Goal: Information Seeking & Learning: Learn about a topic

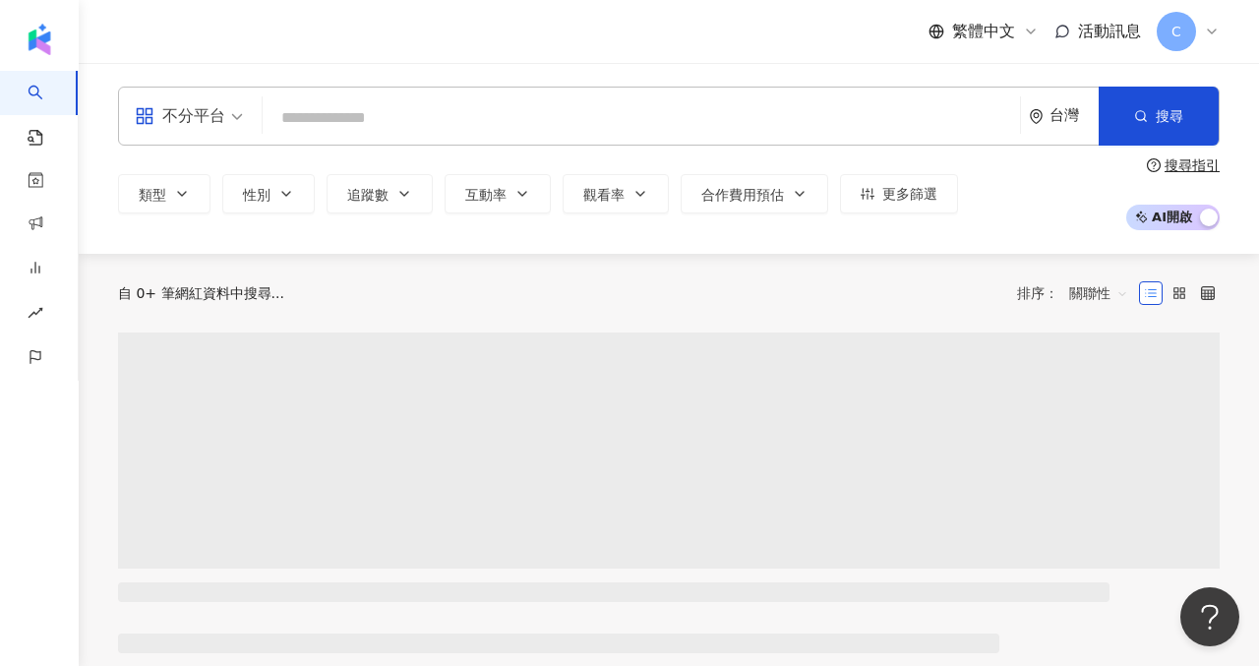
click at [446, 125] on input "search" at bounding box center [641, 117] width 742 height 37
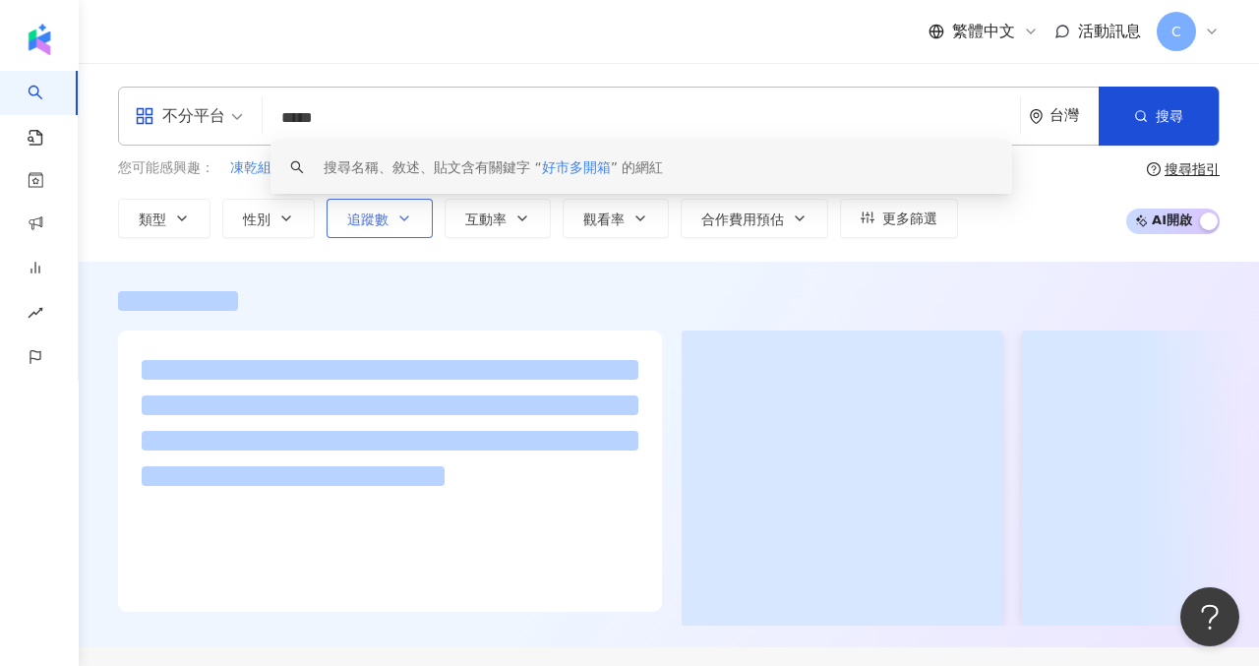
type input "*****"
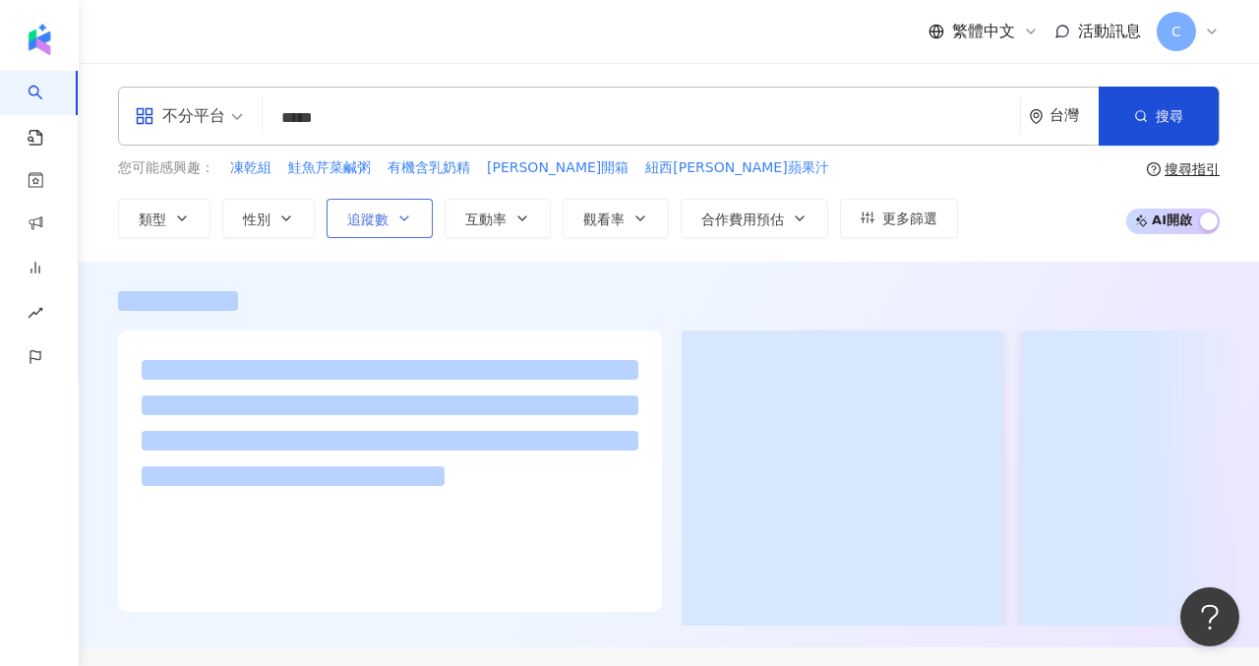
click at [378, 208] on button "追蹤數" at bounding box center [380, 218] width 106 height 39
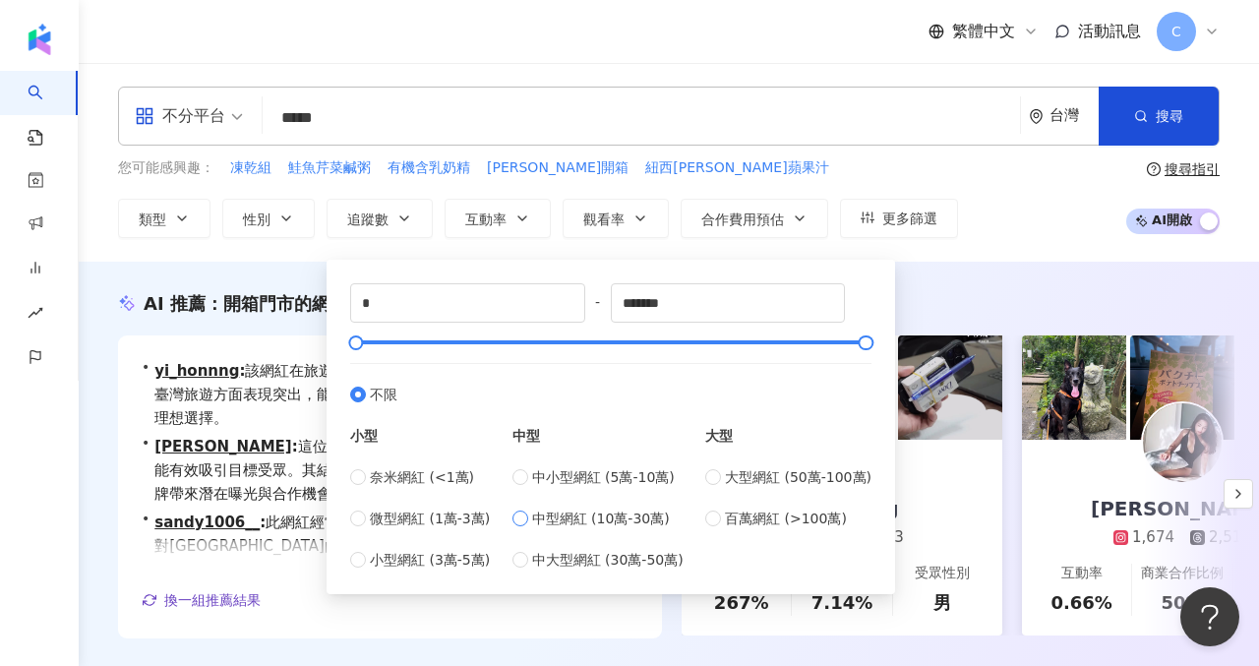
type input "******"
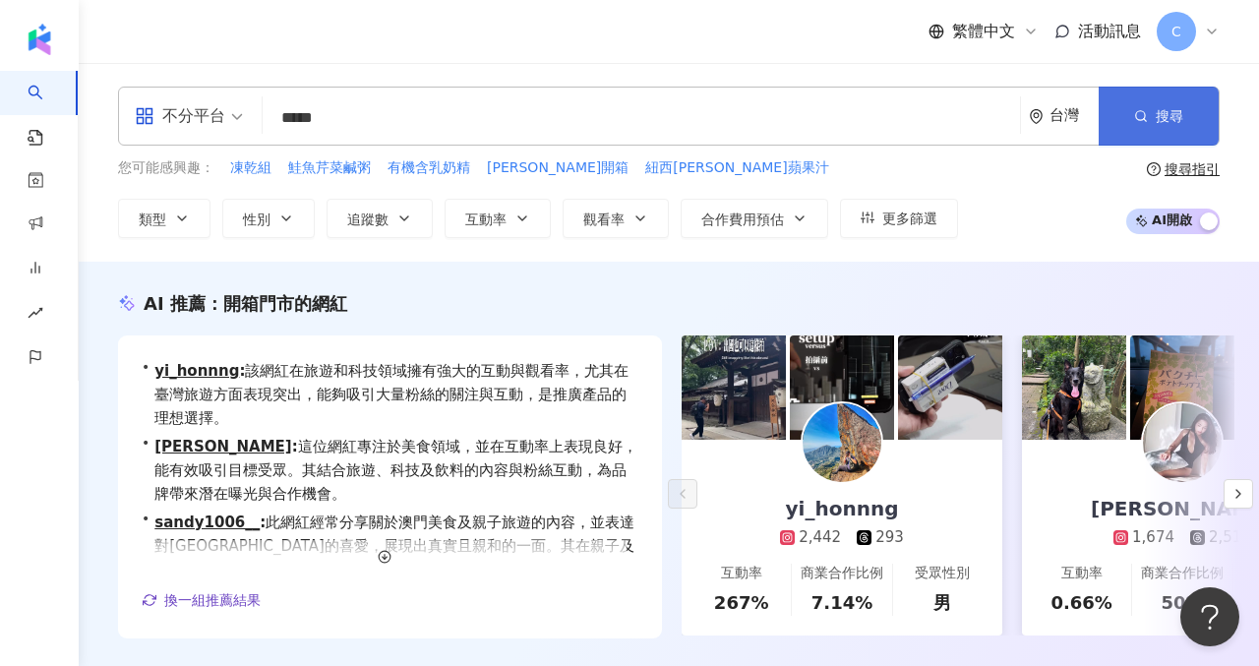
click at [1154, 107] on button "搜尋" at bounding box center [1159, 116] width 120 height 59
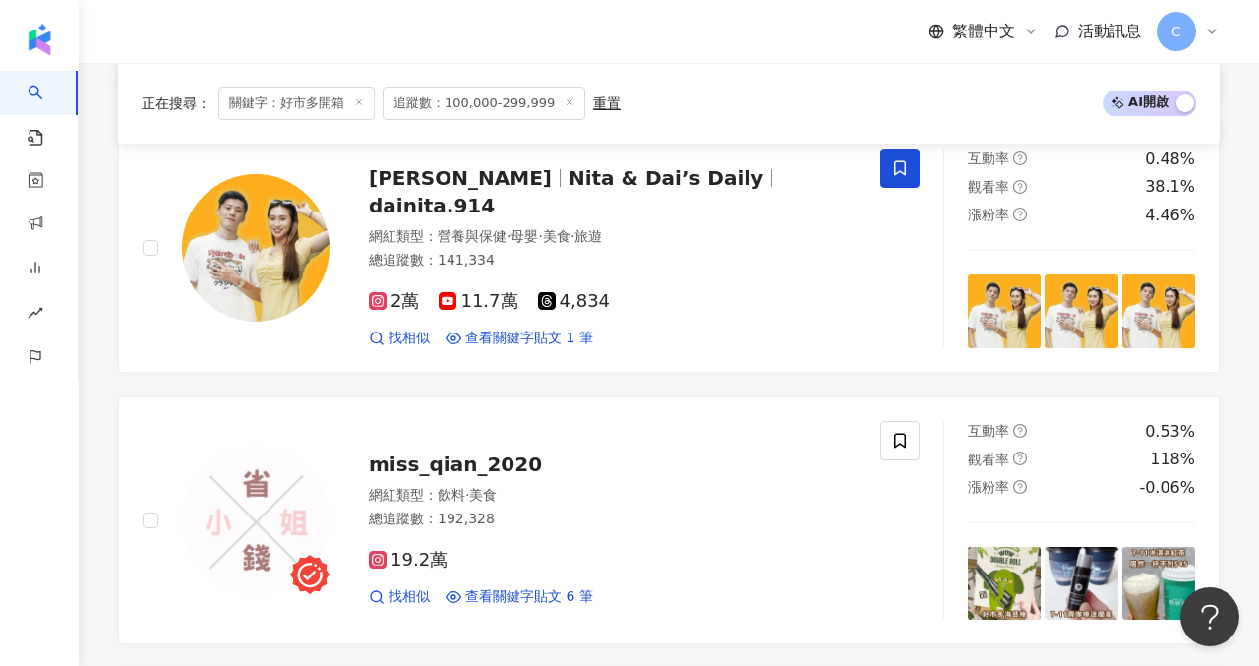
scroll to position [3225, 0]
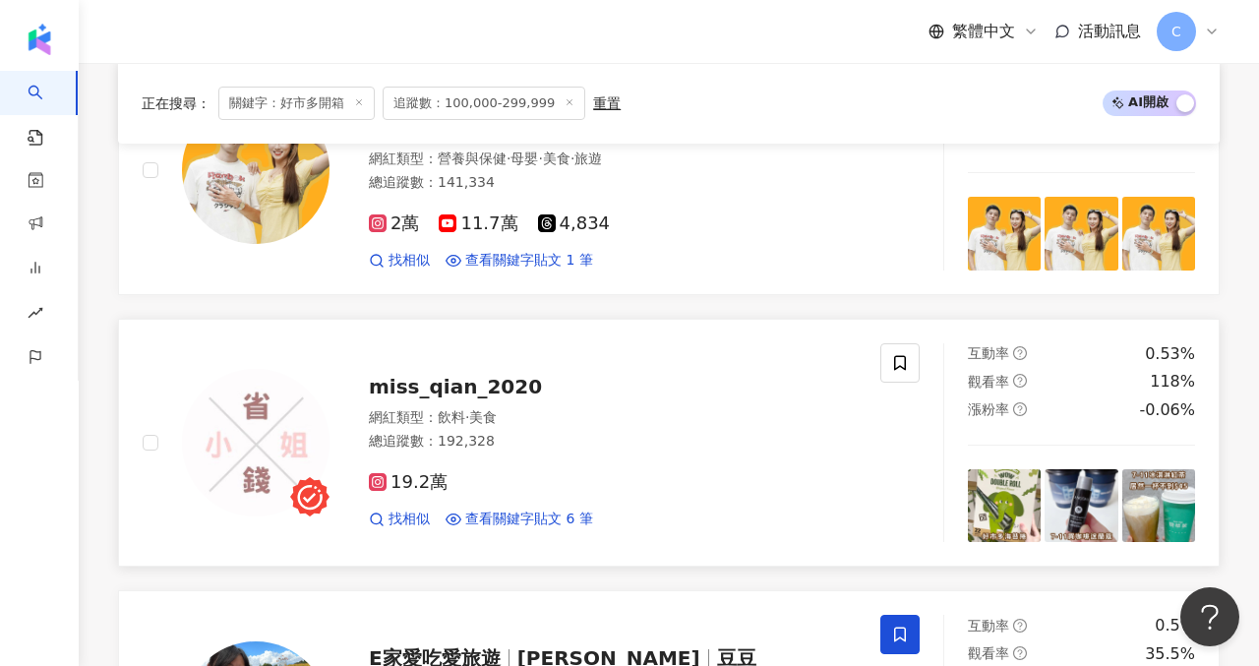
click at [384, 485] on icon at bounding box center [378, 482] width 18 height 18
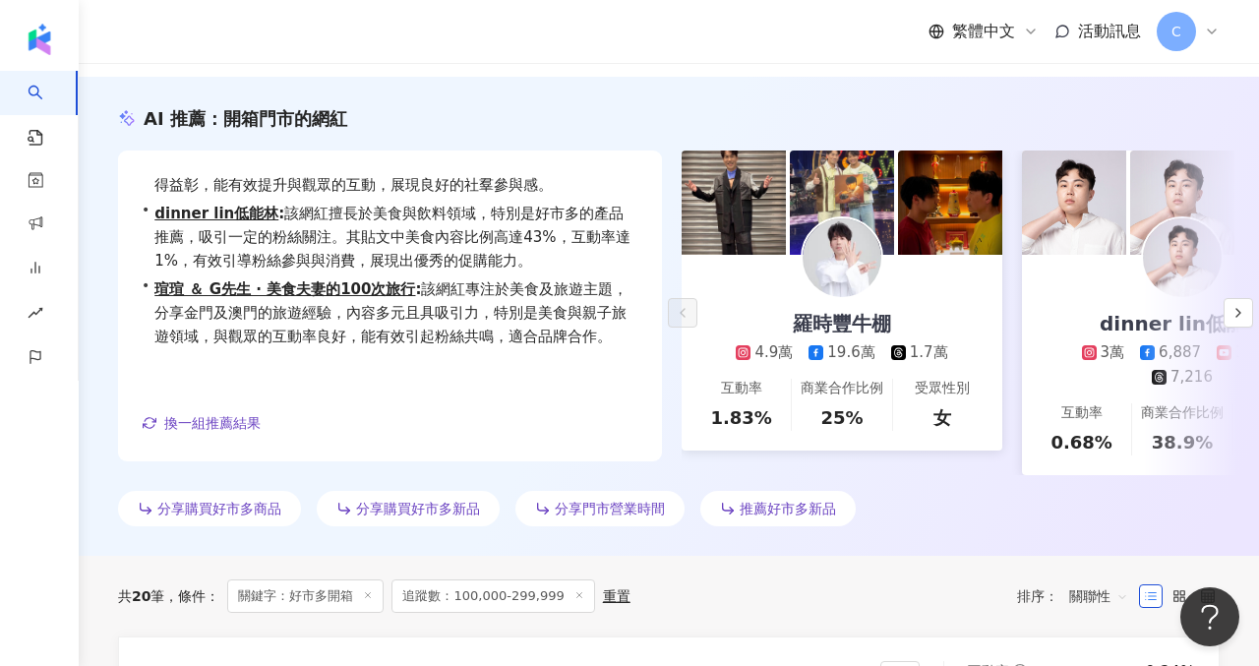
scroll to position [0, 0]
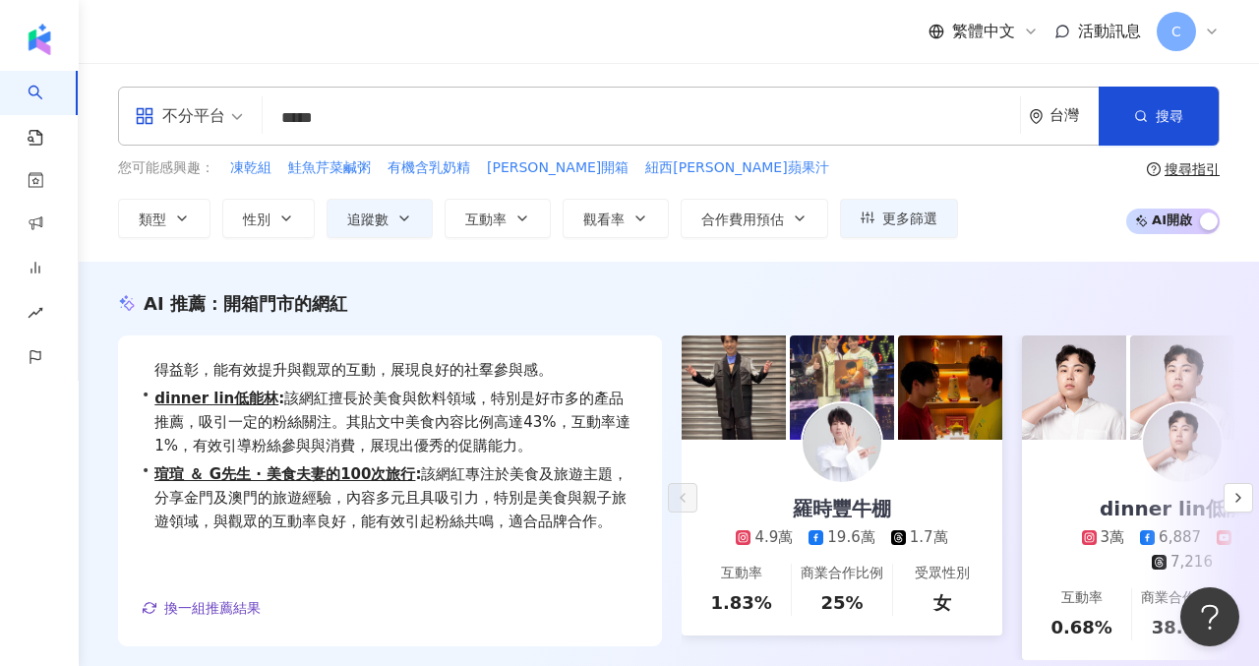
click at [372, 112] on input "*****" at bounding box center [641, 117] width 742 height 37
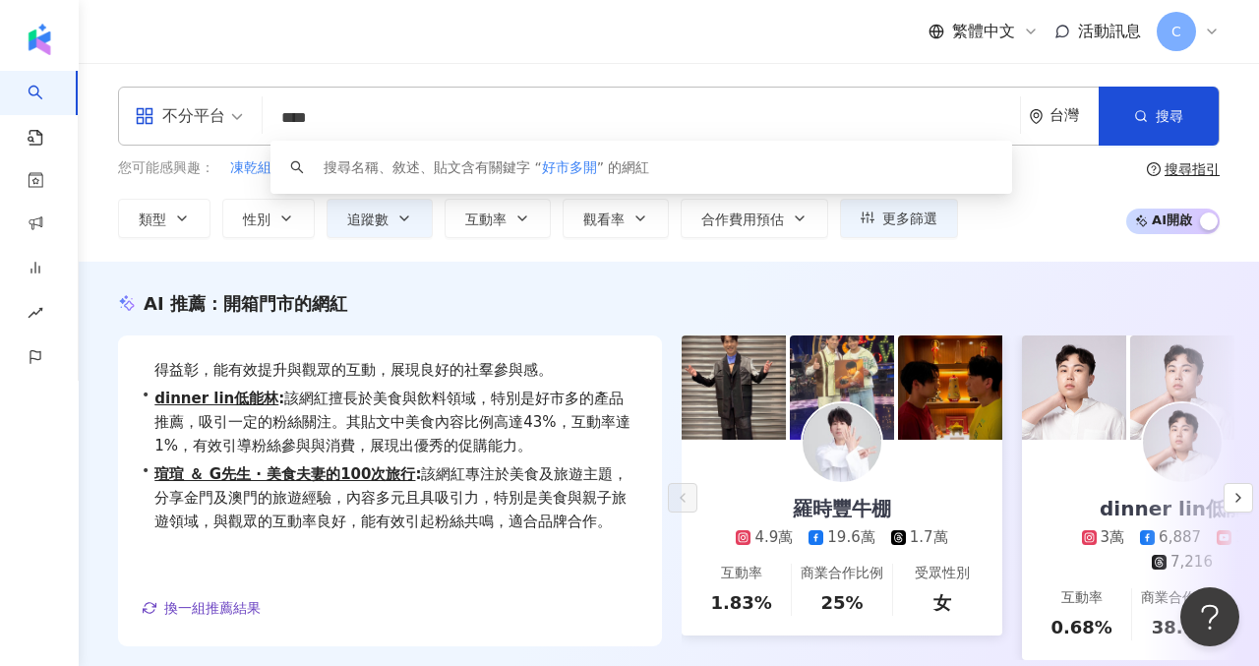
type input "***"
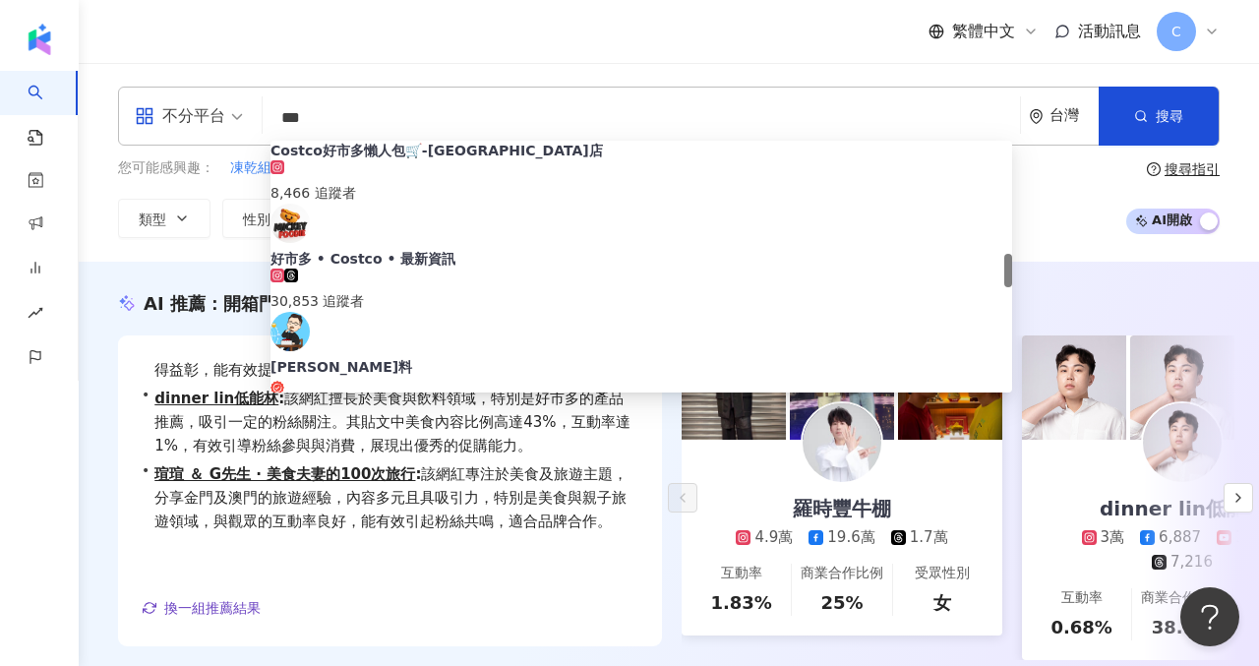
scroll to position [851, 0]
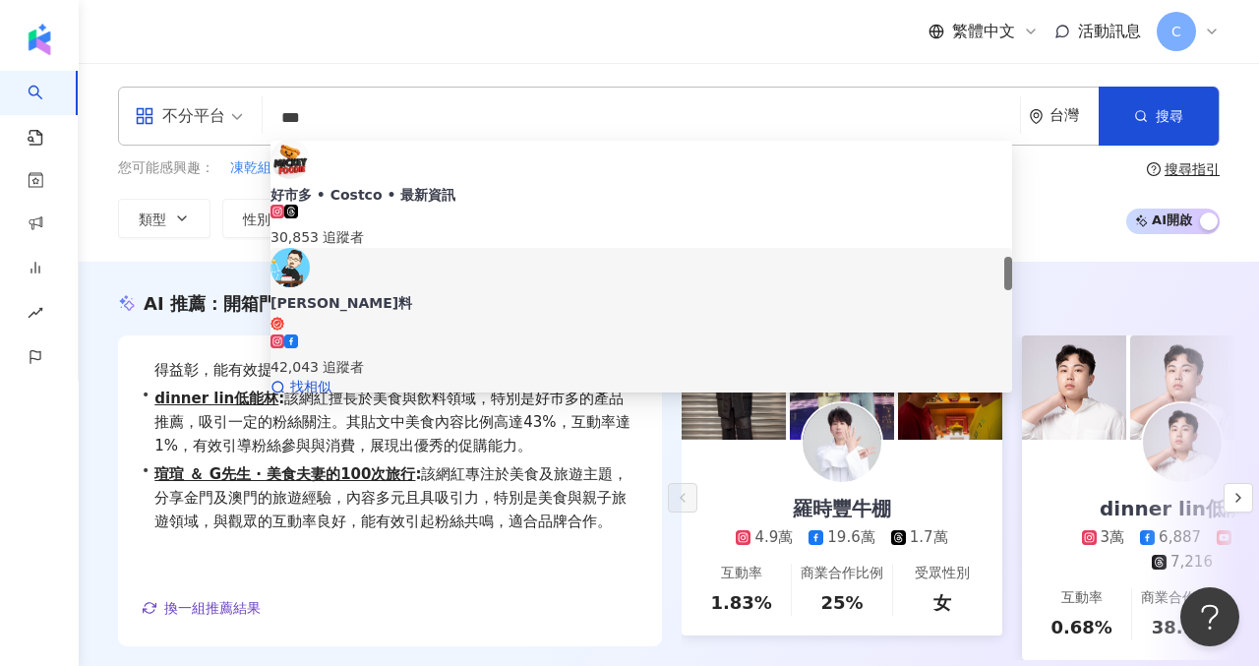
click at [421, 356] on div "42,043 追蹤者" at bounding box center [641, 367] width 742 height 22
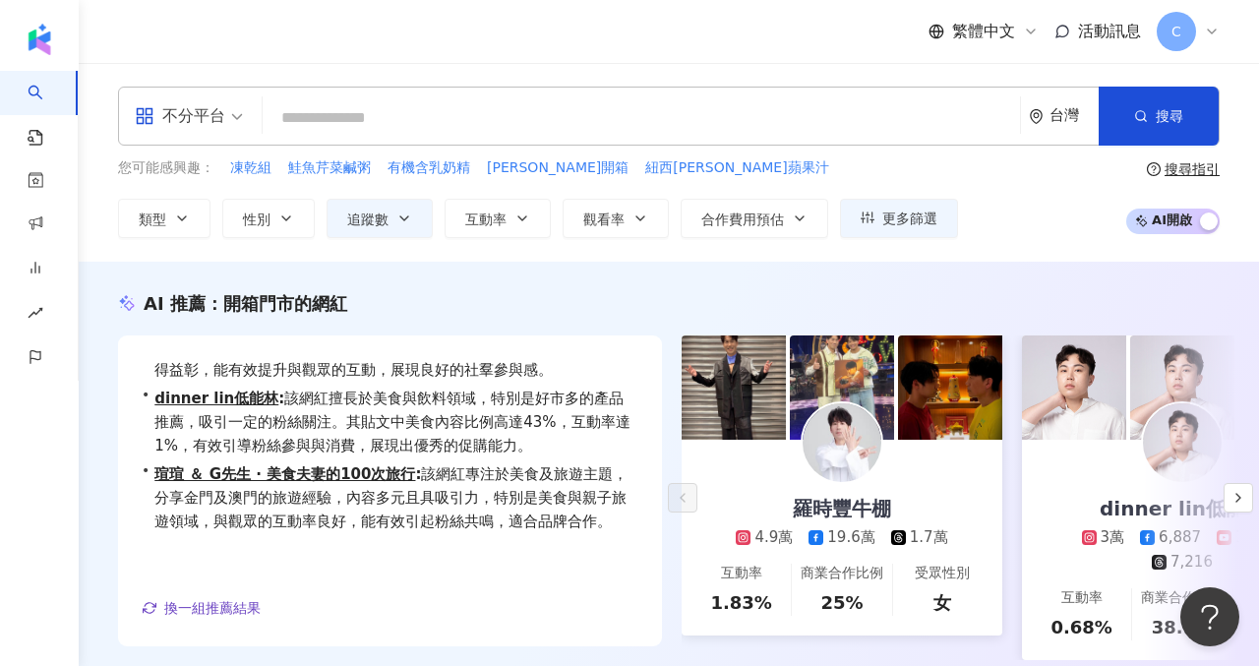
click at [555, 122] on input "search" at bounding box center [641, 117] width 742 height 37
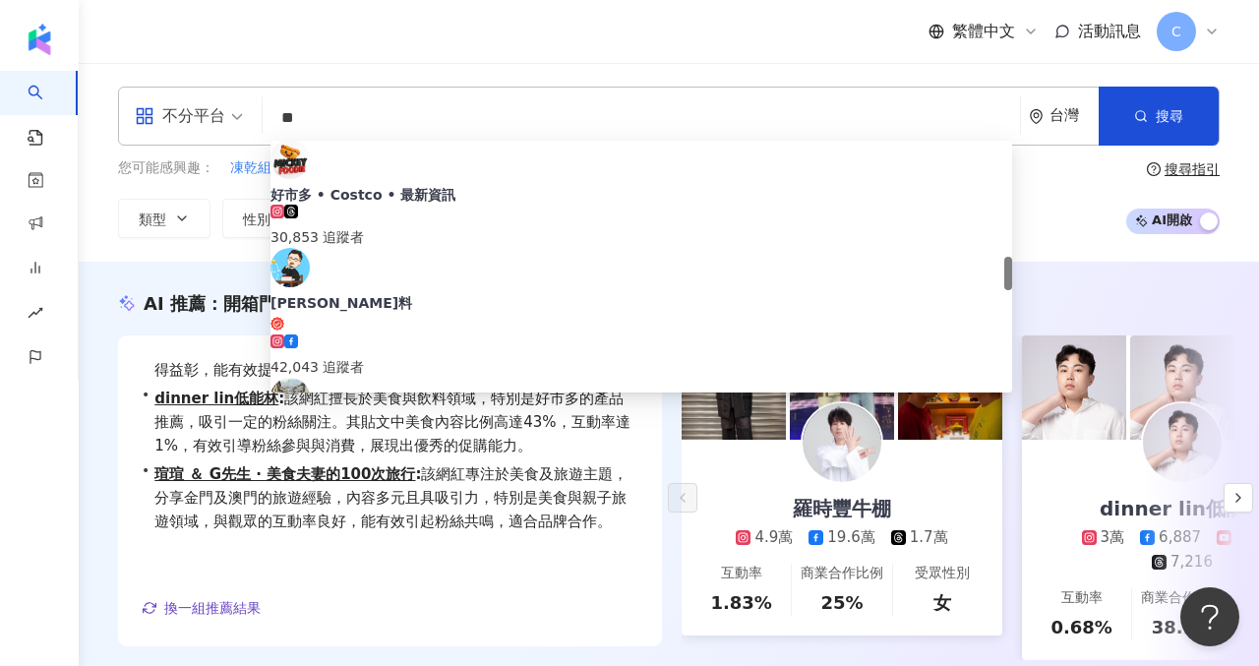
type input "*"
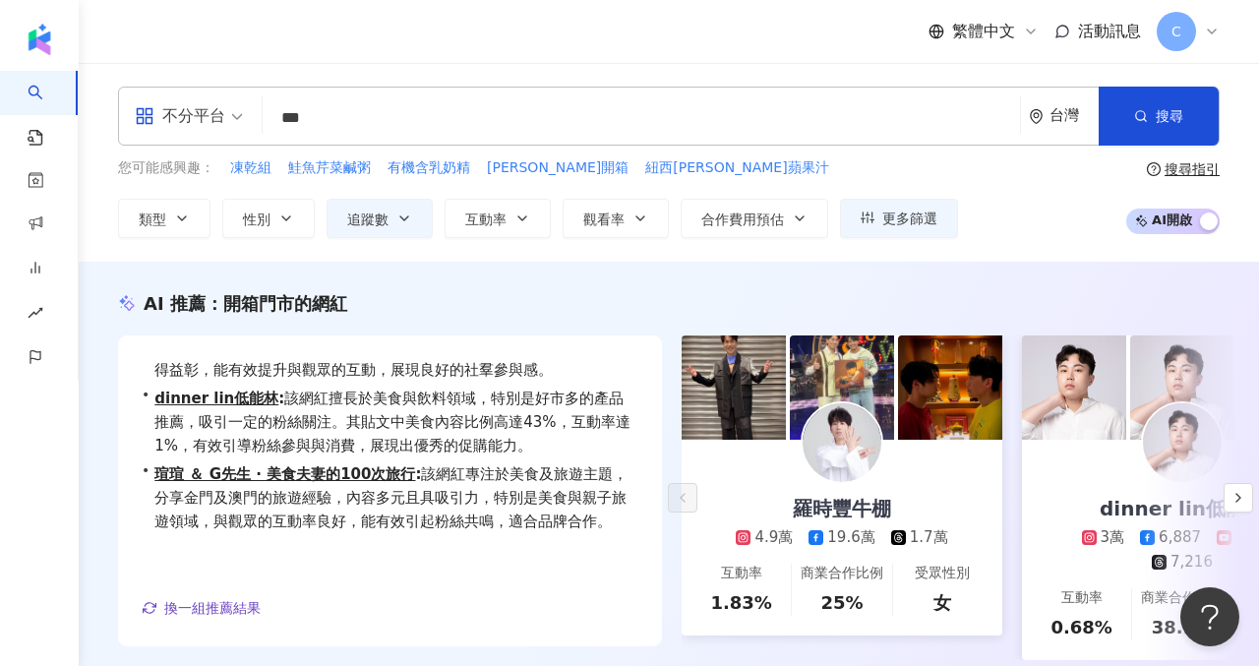
scroll to position [0, 0]
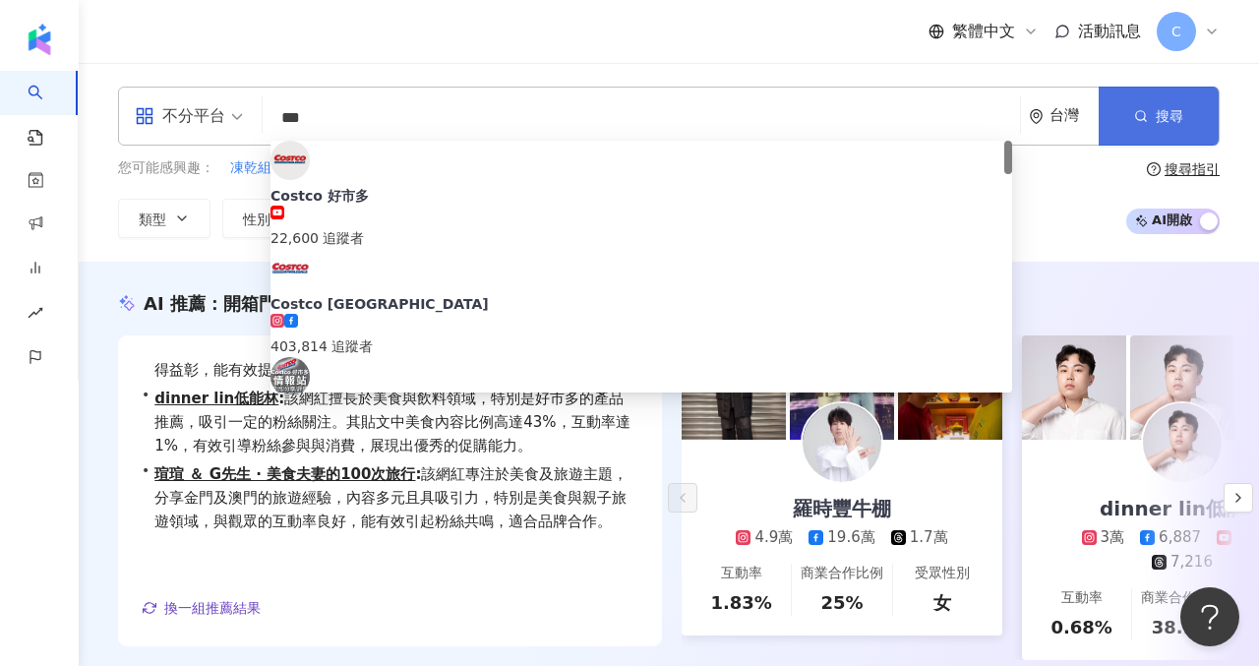
type input "***"
click at [1161, 108] on span "搜尋" at bounding box center [1170, 116] width 28 height 16
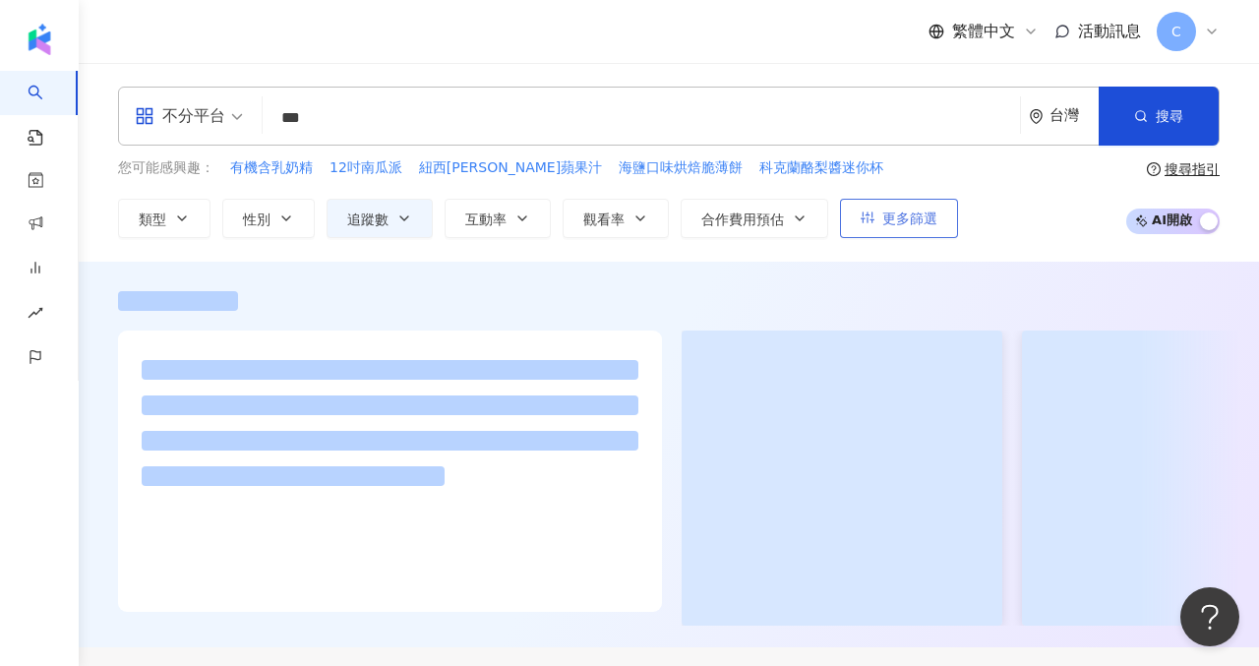
click at [891, 224] on span "更多篩選" at bounding box center [909, 218] width 55 height 16
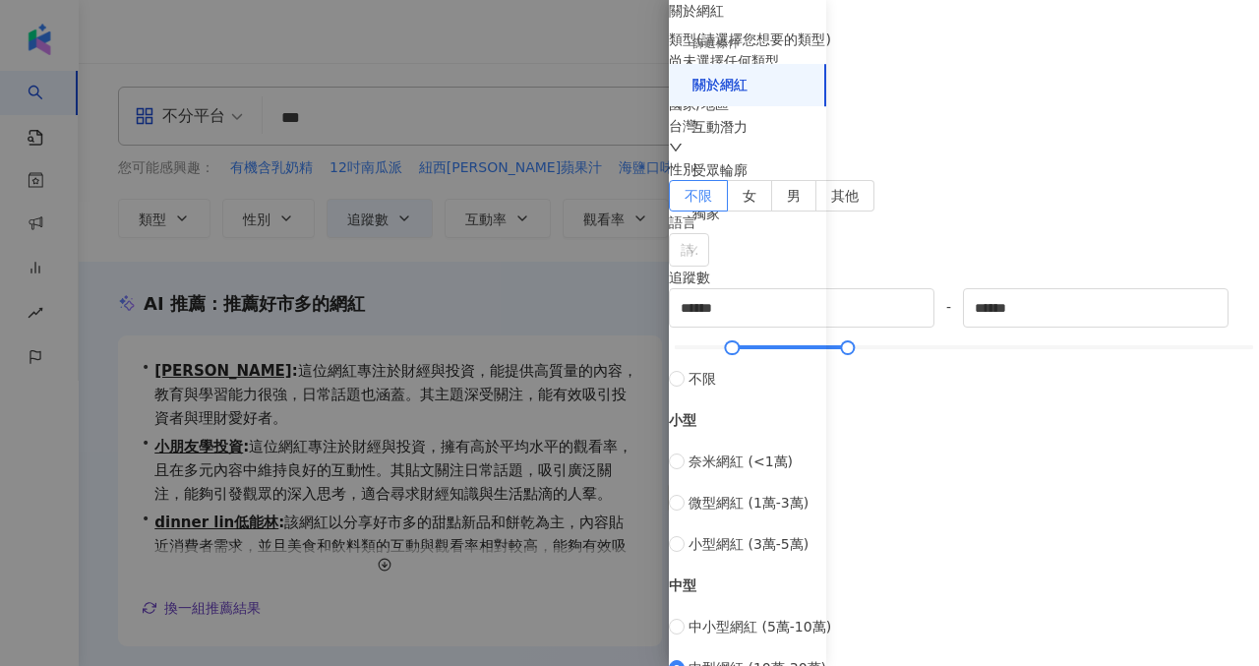
click at [482, 290] on div at bounding box center [629, 333] width 1259 height 666
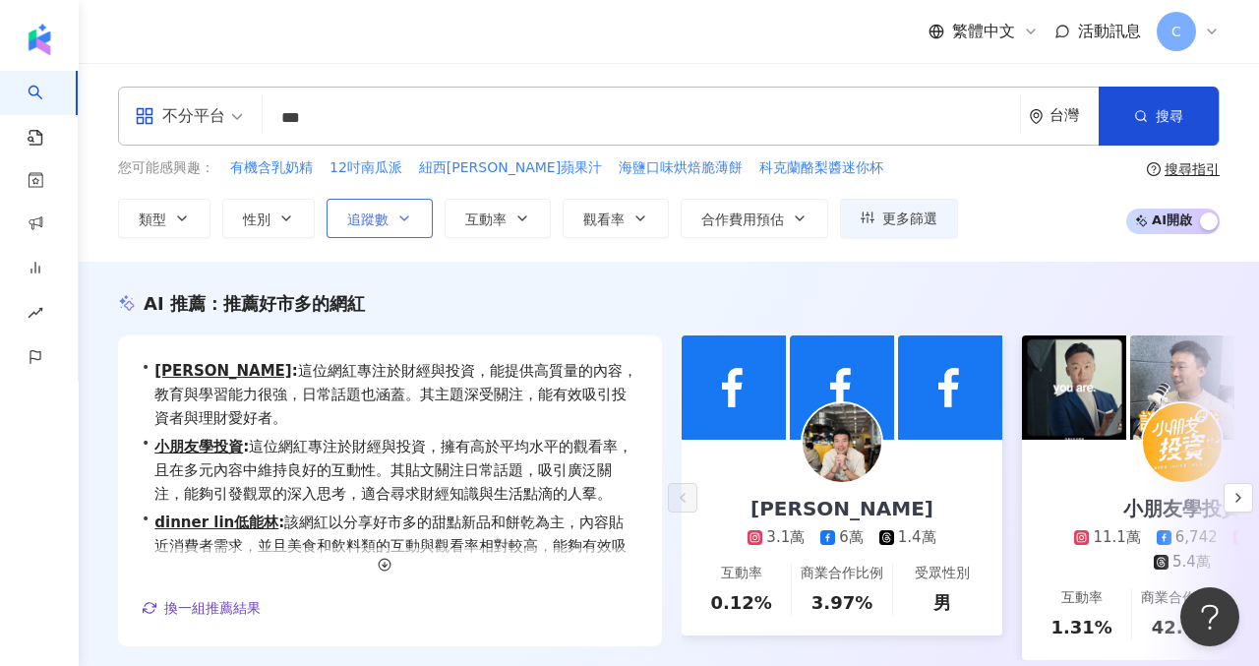
click at [387, 214] on span "追蹤數" at bounding box center [367, 219] width 41 height 16
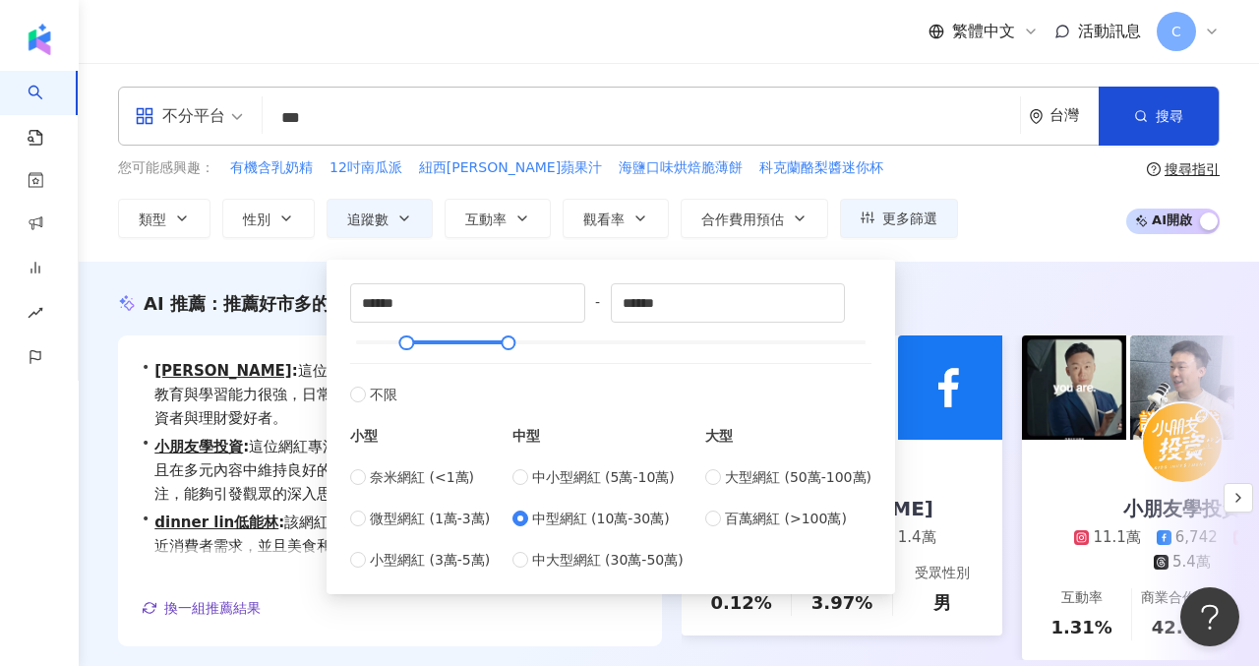
click at [234, 260] on div "不分平台 *** 台灣 搜尋 2381356f-7626-4aba-89ee-d876ff415282 Costco 好市多 22,600 追蹤者 Costc…" at bounding box center [669, 162] width 1180 height 199
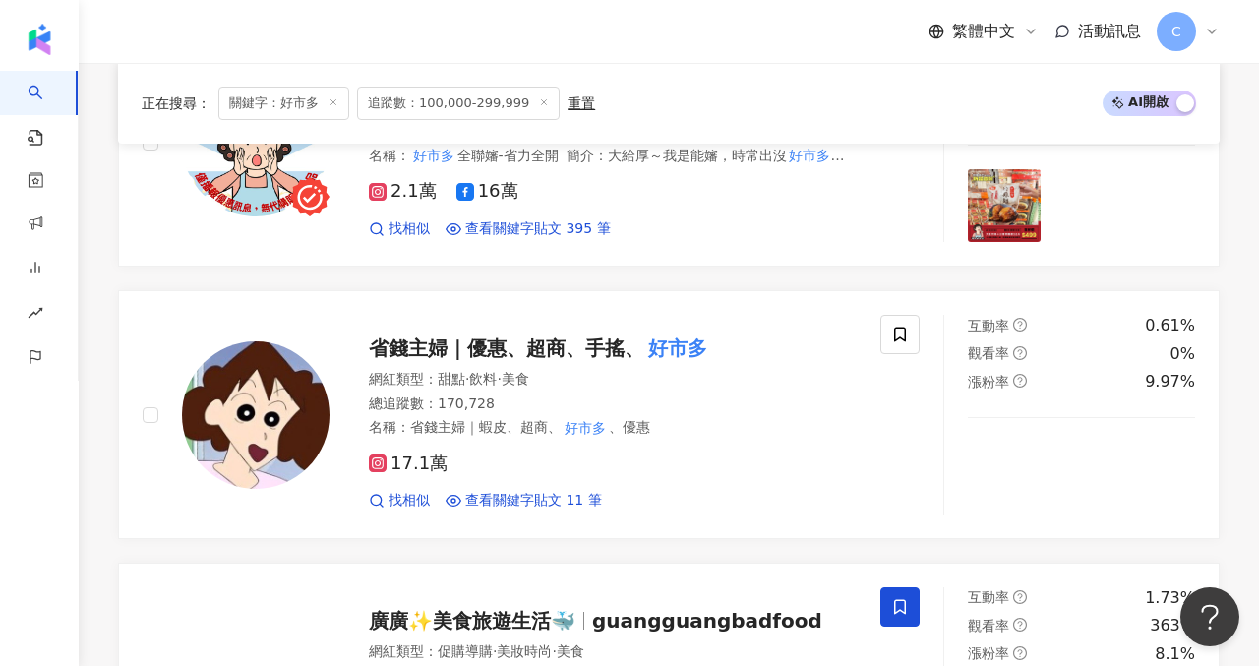
scroll to position [1515, 0]
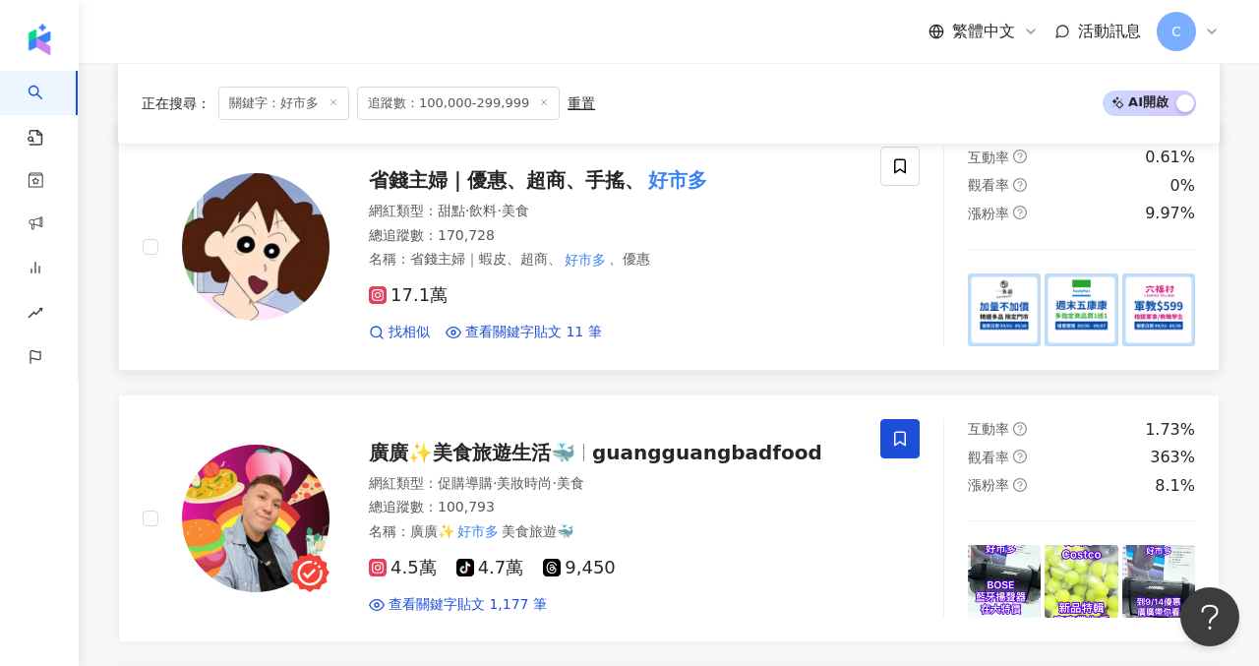
click at [375, 295] on rect at bounding box center [378, 296] width 14 height 14
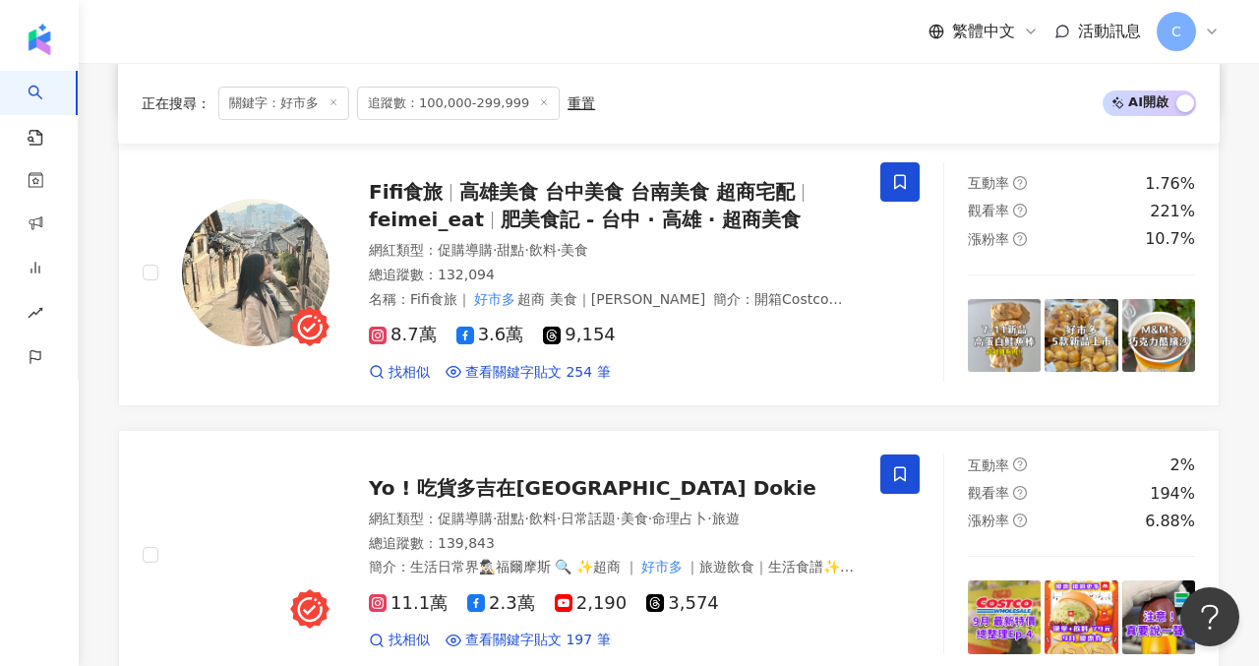
scroll to position [2184, 0]
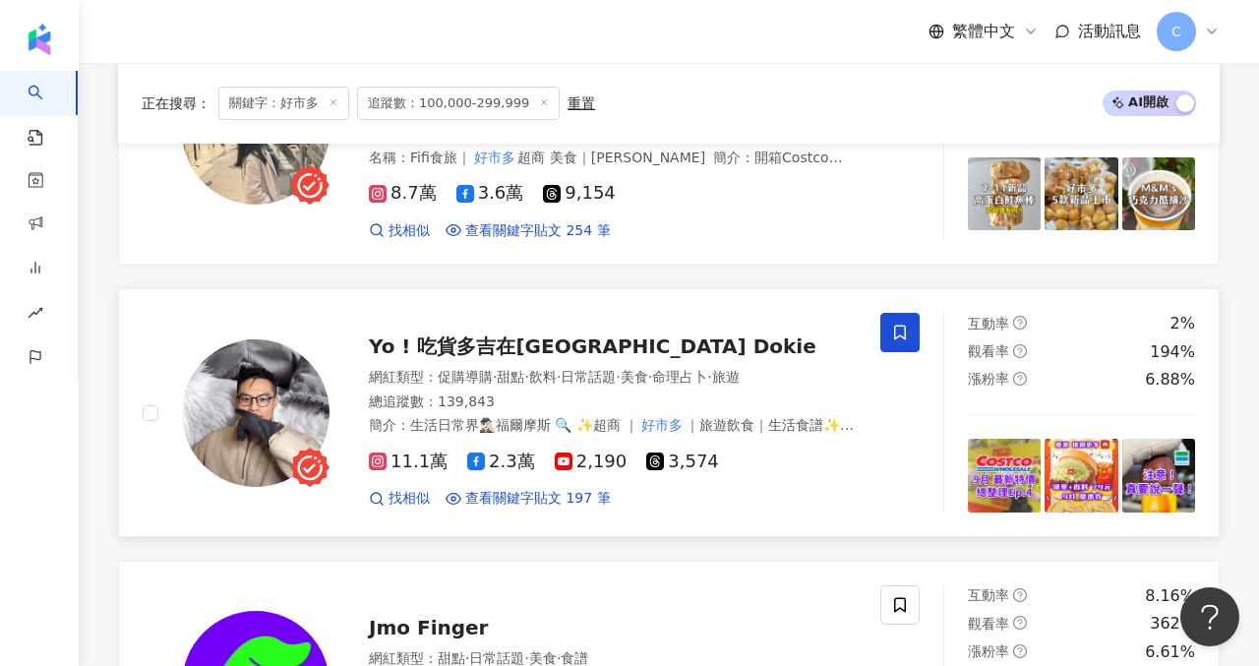
click at [377, 458] on icon at bounding box center [378, 461] width 10 height 10
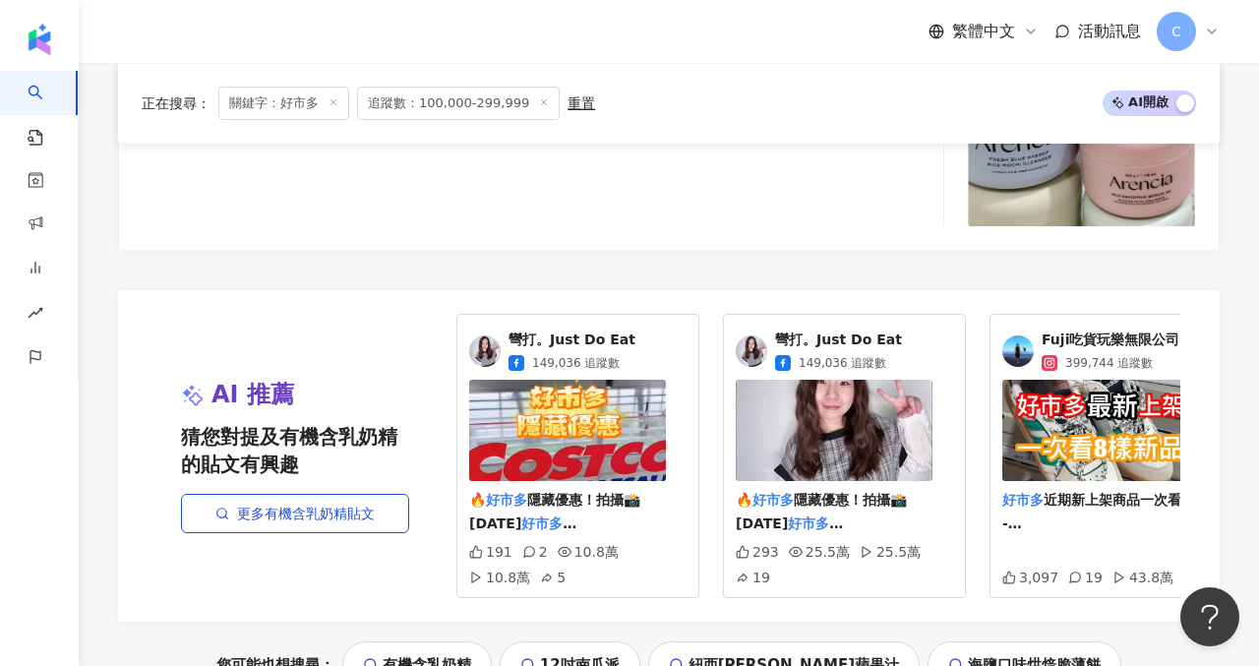
scroll to position [4014, 0]
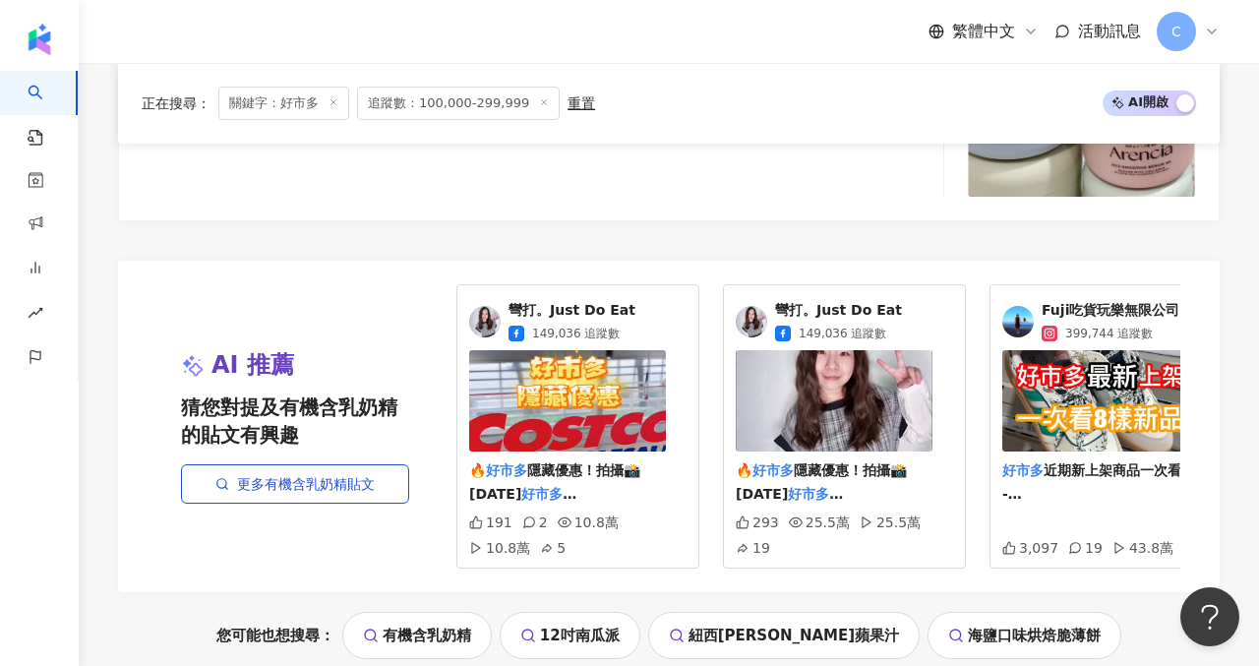
click at [519, 307] on span "彎打。Just Do Eat" at bounding box center [571, 311] width 127 height 20
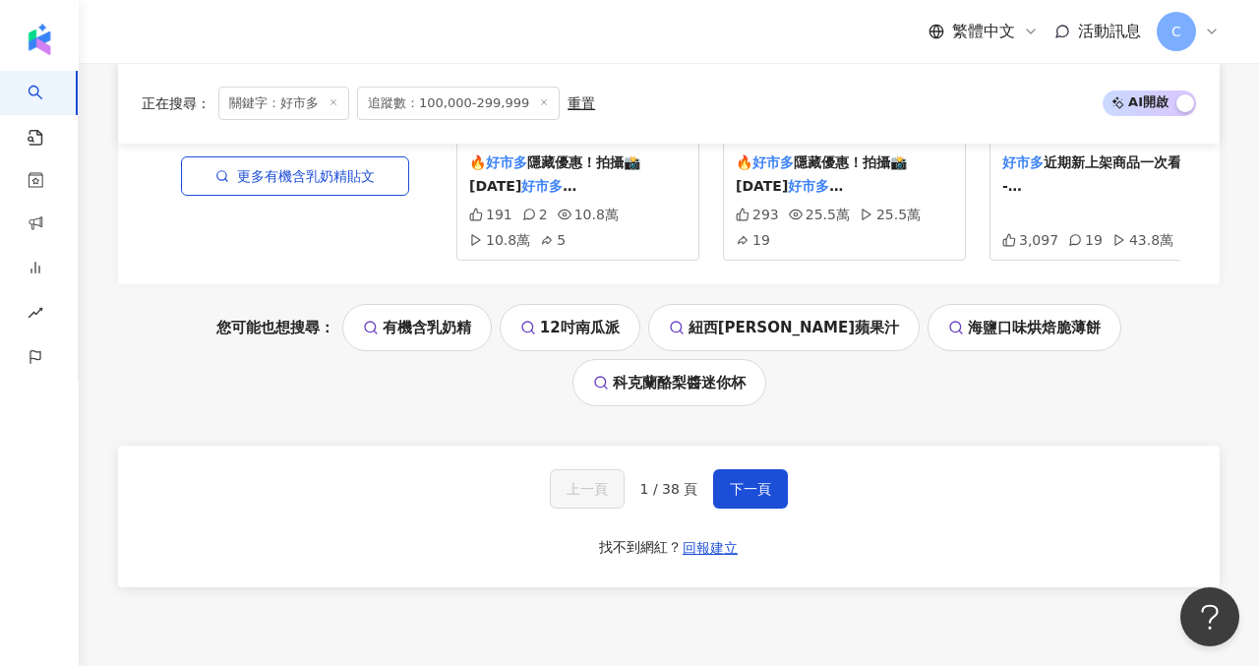
scroll to position [4423, 0]
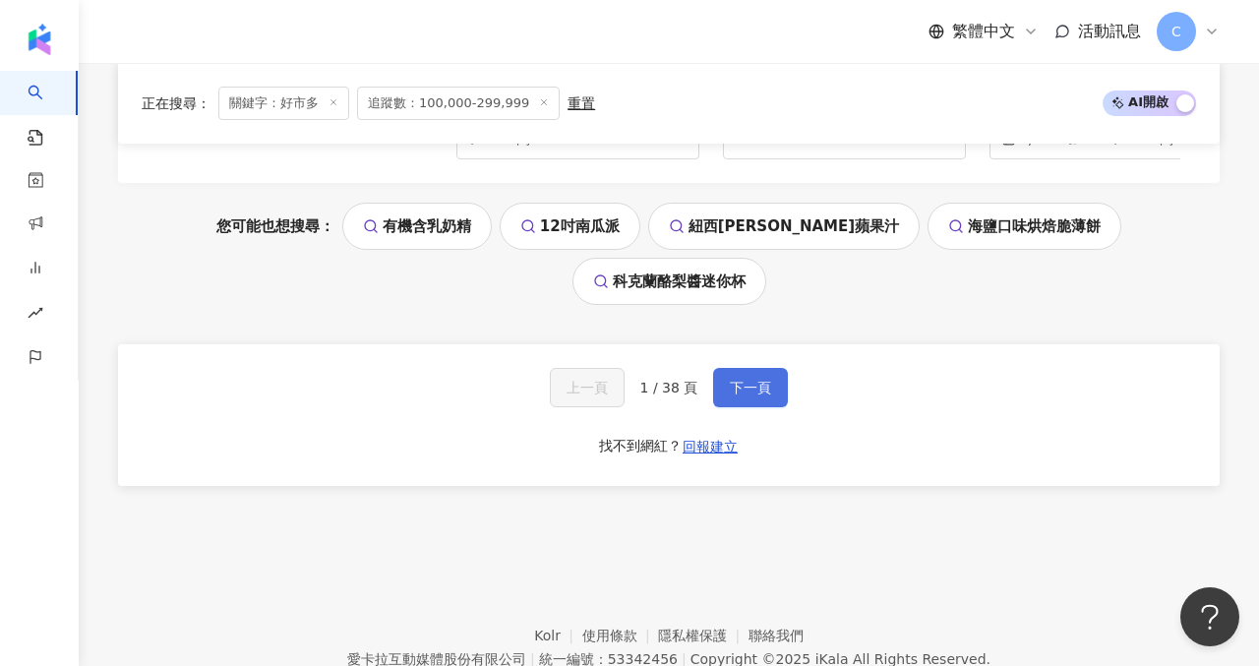
click at [730, 380] on span "下一頁" at bounding box center [750, 388] width 41 height 16
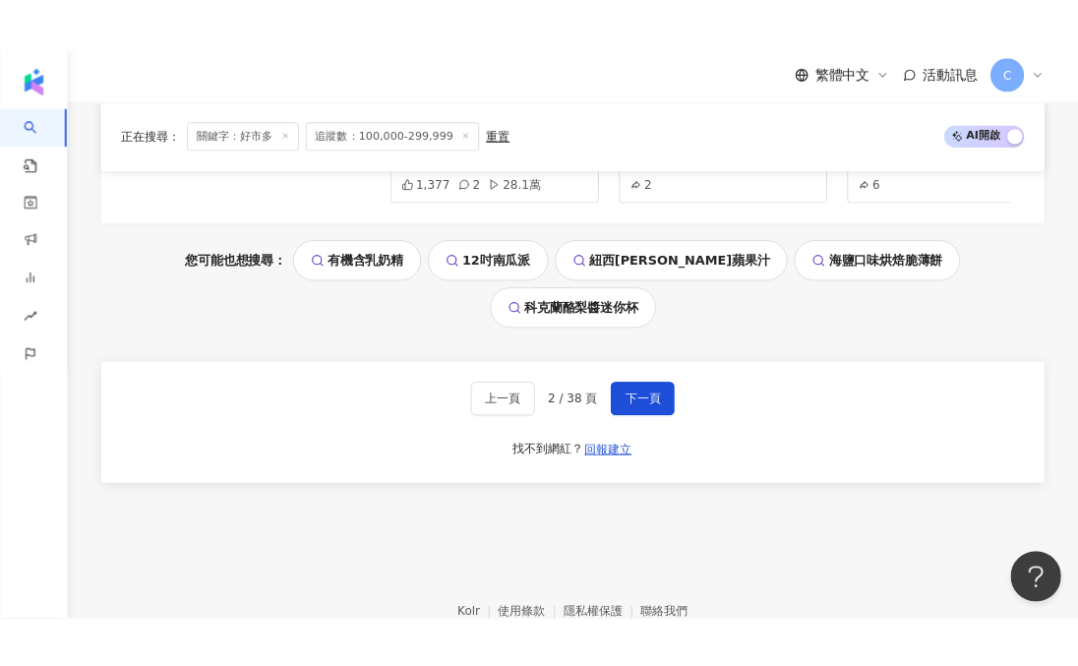
scroll to position [4494, 0]
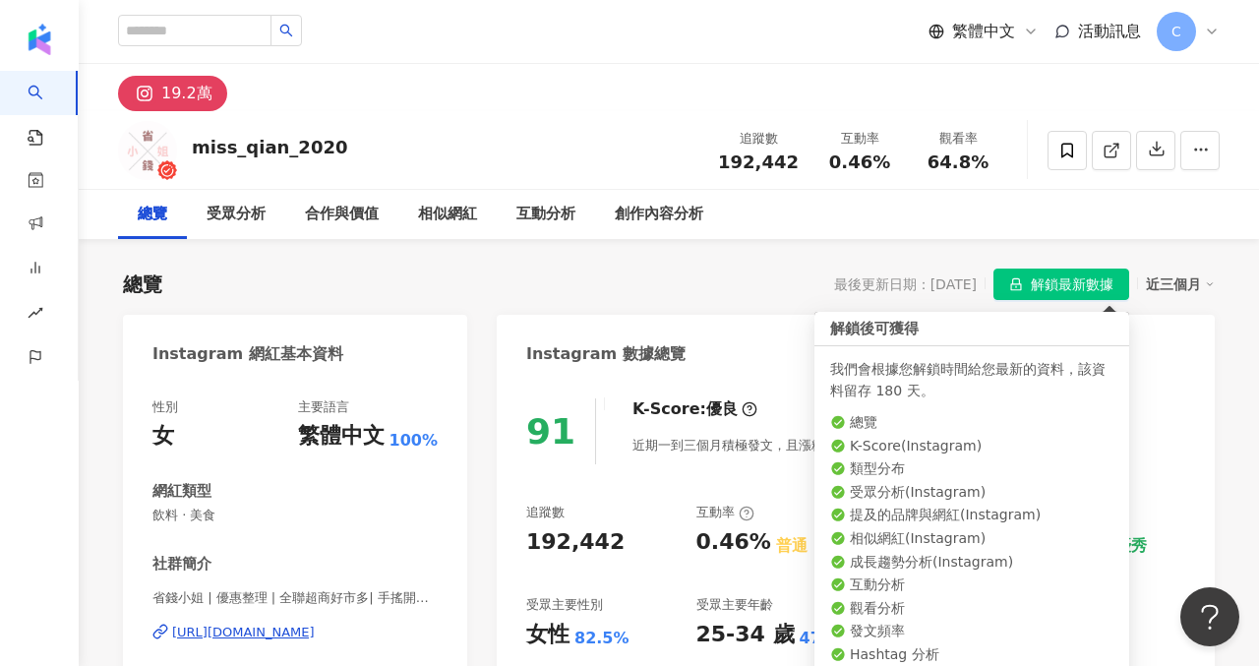
click at [1061, 281] on span "解鎖最新數據" at bounding box center [1072, 284] width 83 height 31
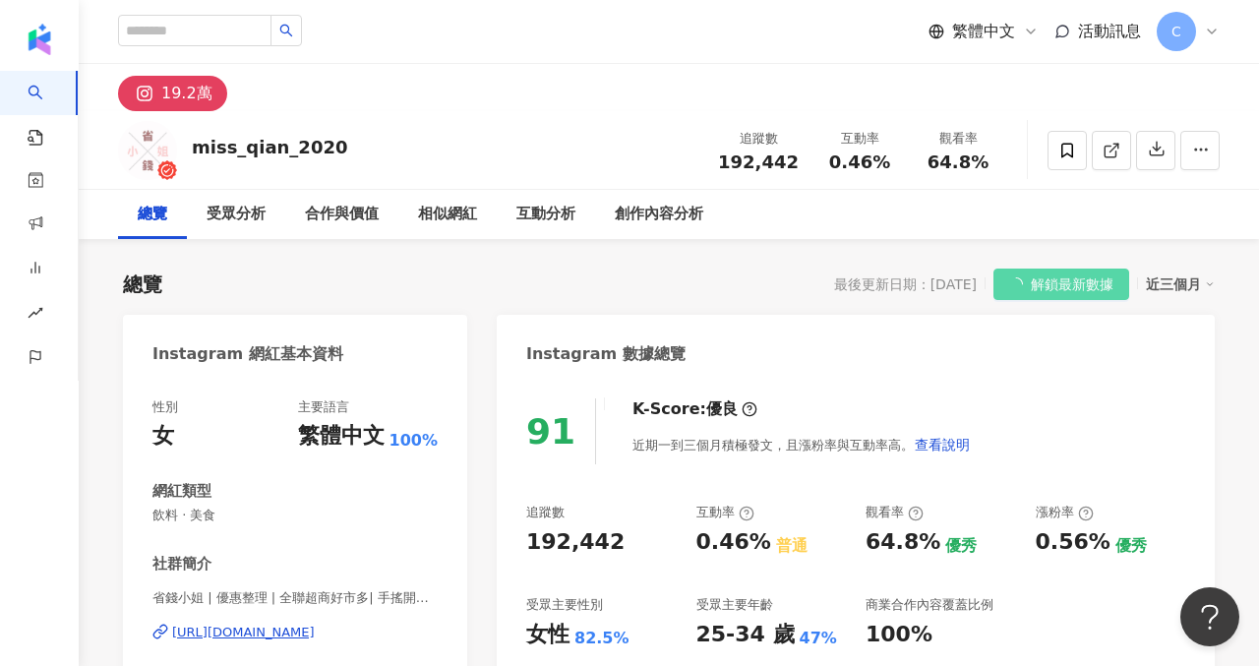
click at [315, 633] on div "https://www.instagram.com/miss_qian_2020/" at bounding box center [243, 633] width 143 height 18
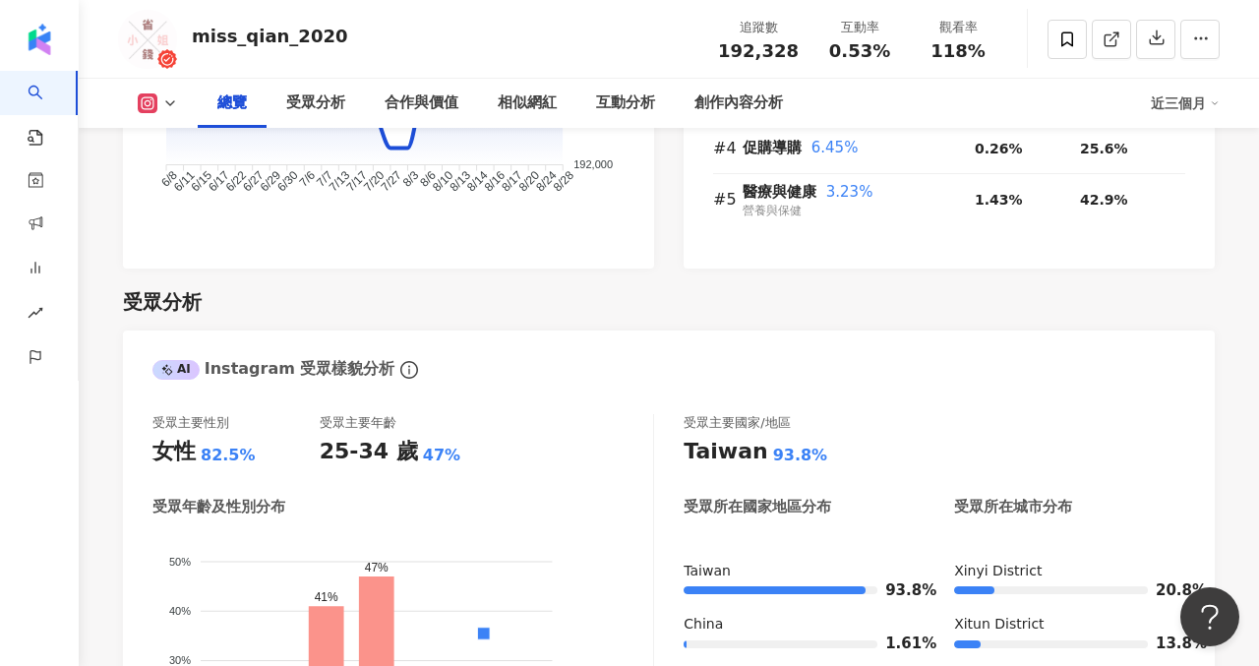
scroll to position [1540, 0]
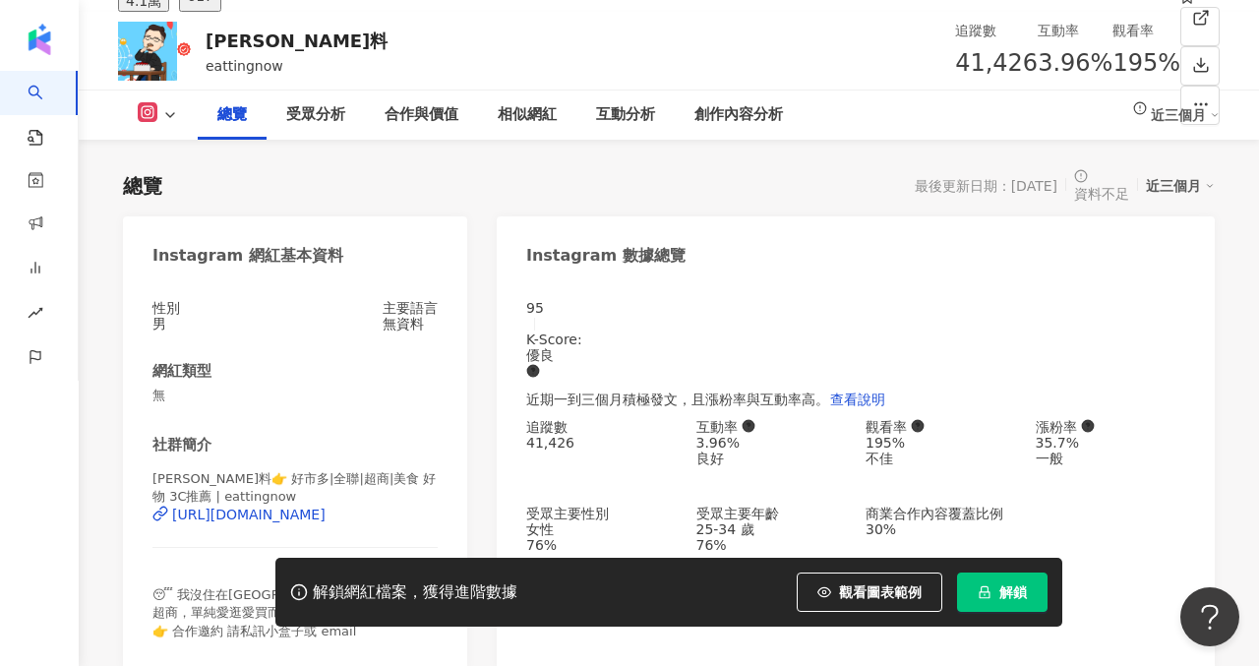
scroll to position [216, 0]
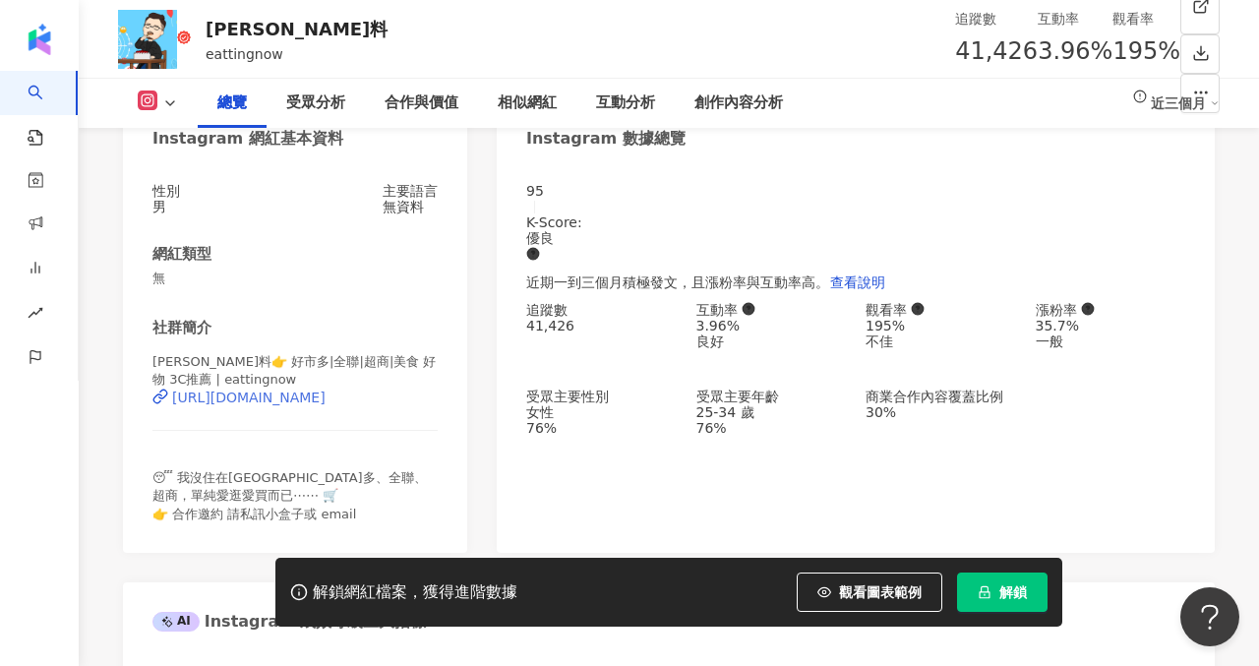
click at [257, 405] on div "https://www.instagram.com/eattingnow/" at bounding box center [248, 397] width 153 height 16
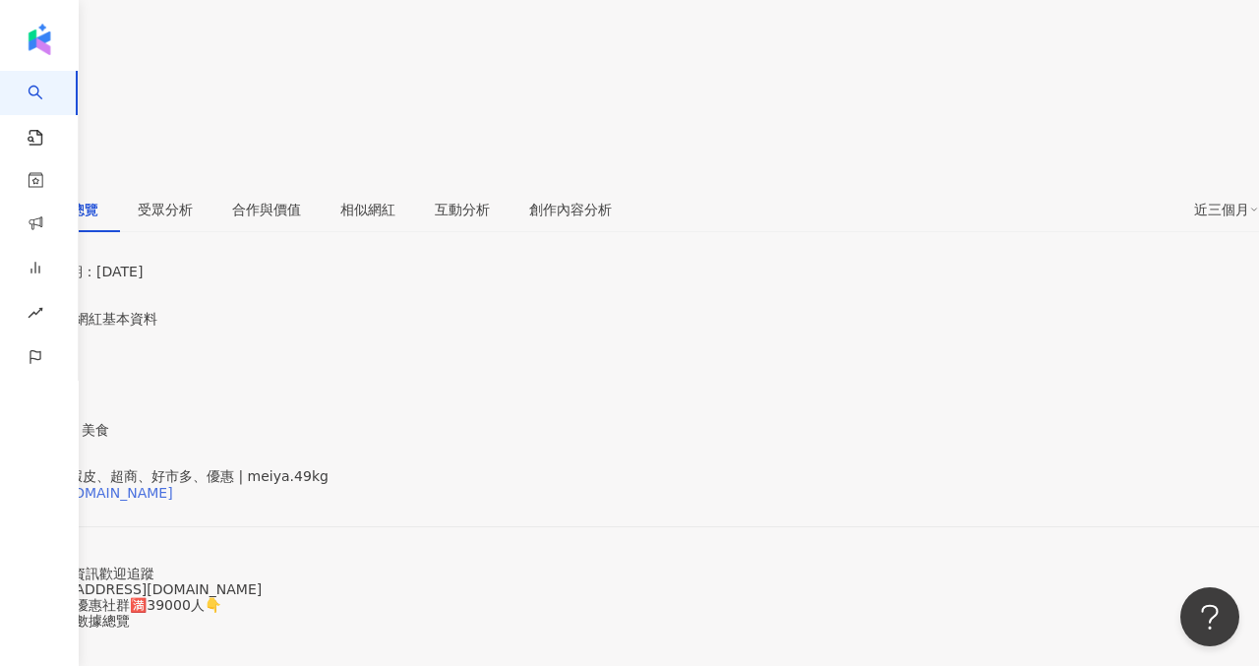
click at [173, 485] on div "https://www.instagram.com/meiya.49kg/" at bounding box center [96, 493] width 153 height 16
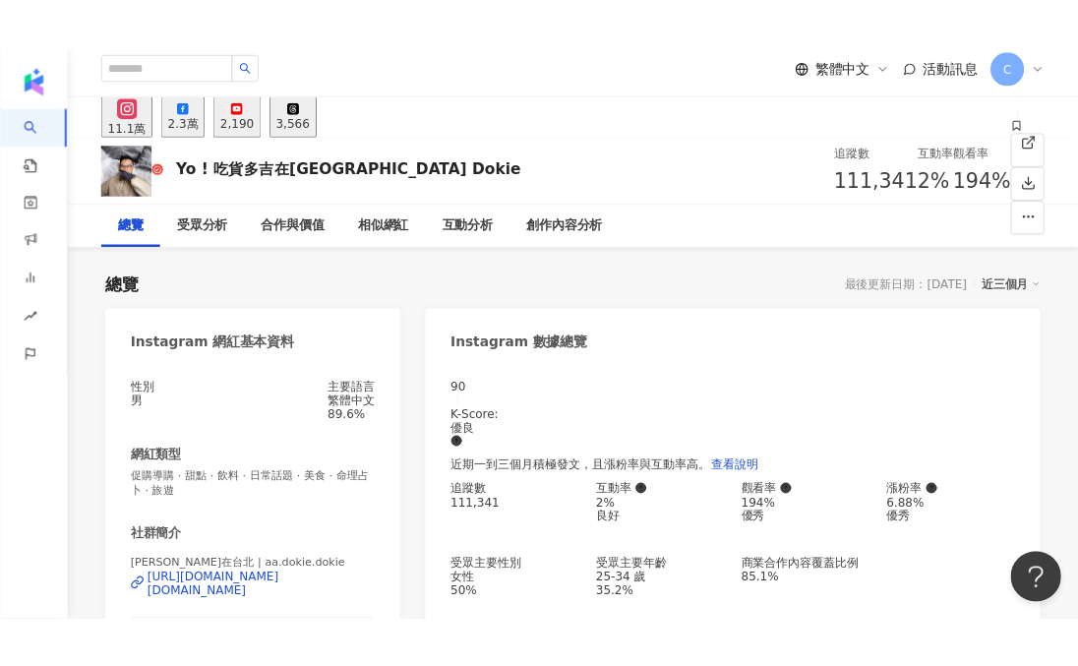
scroll to position [165, 0]
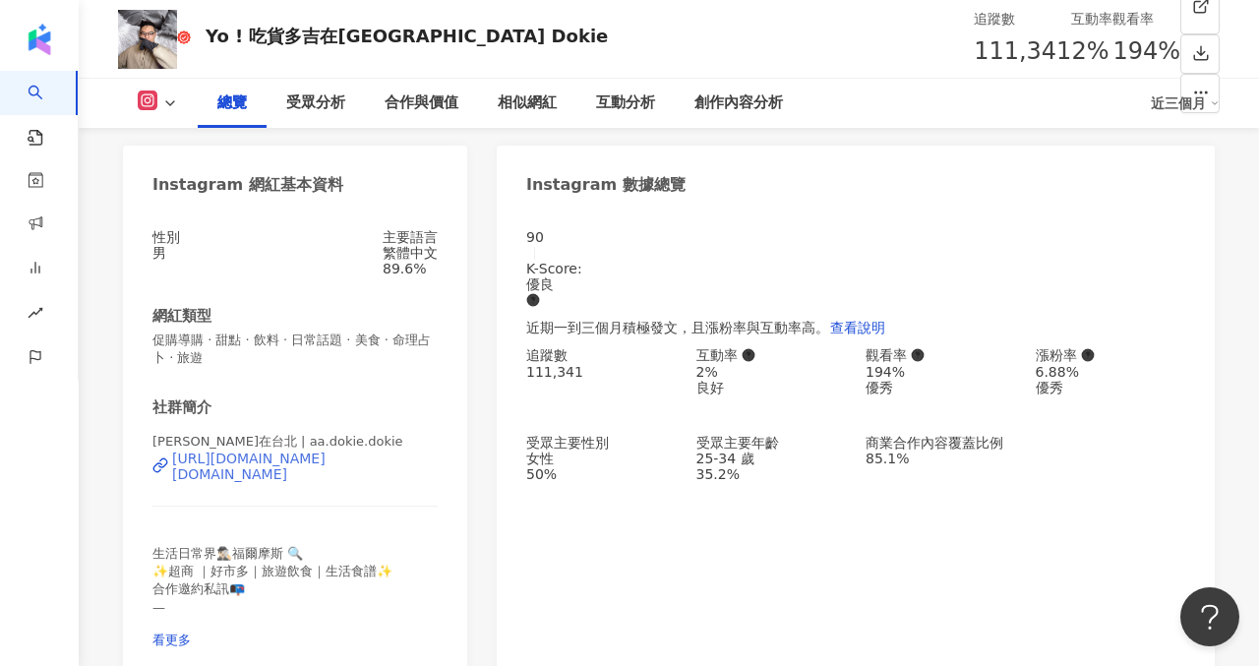
click at [280, 474] on div "https://www.instagram.com/aa.dokie.dokie/" at bounding box center [305, 465] width 266 height 31
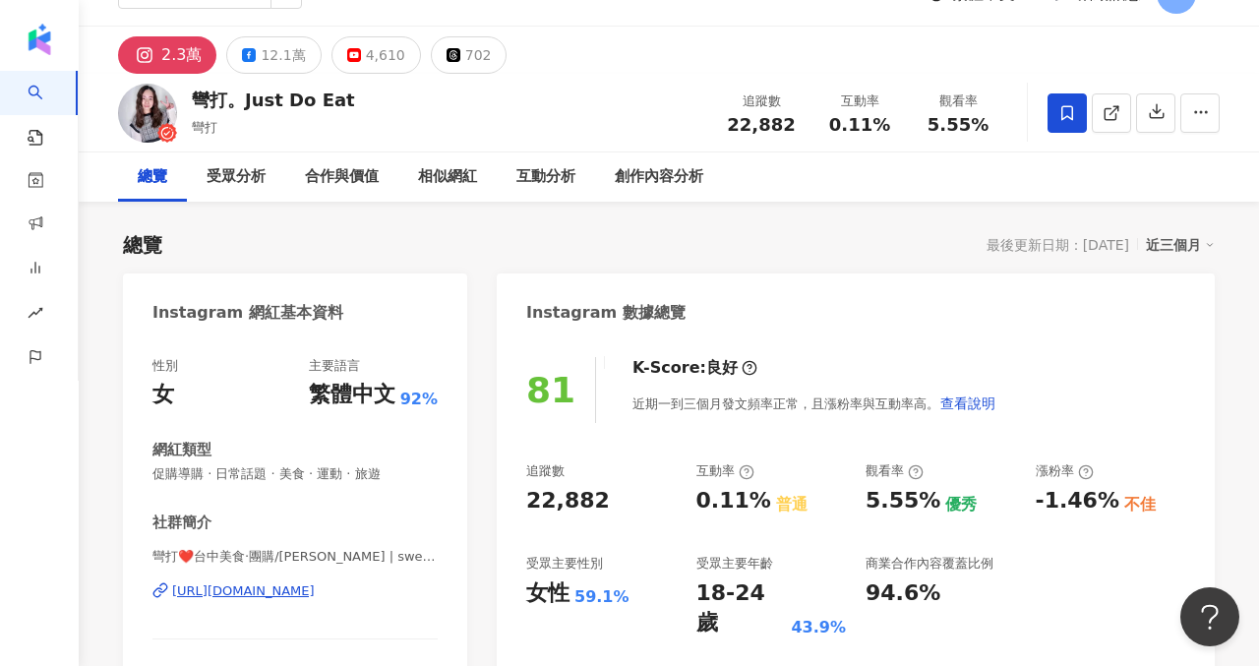
scroll to position [3, 0]
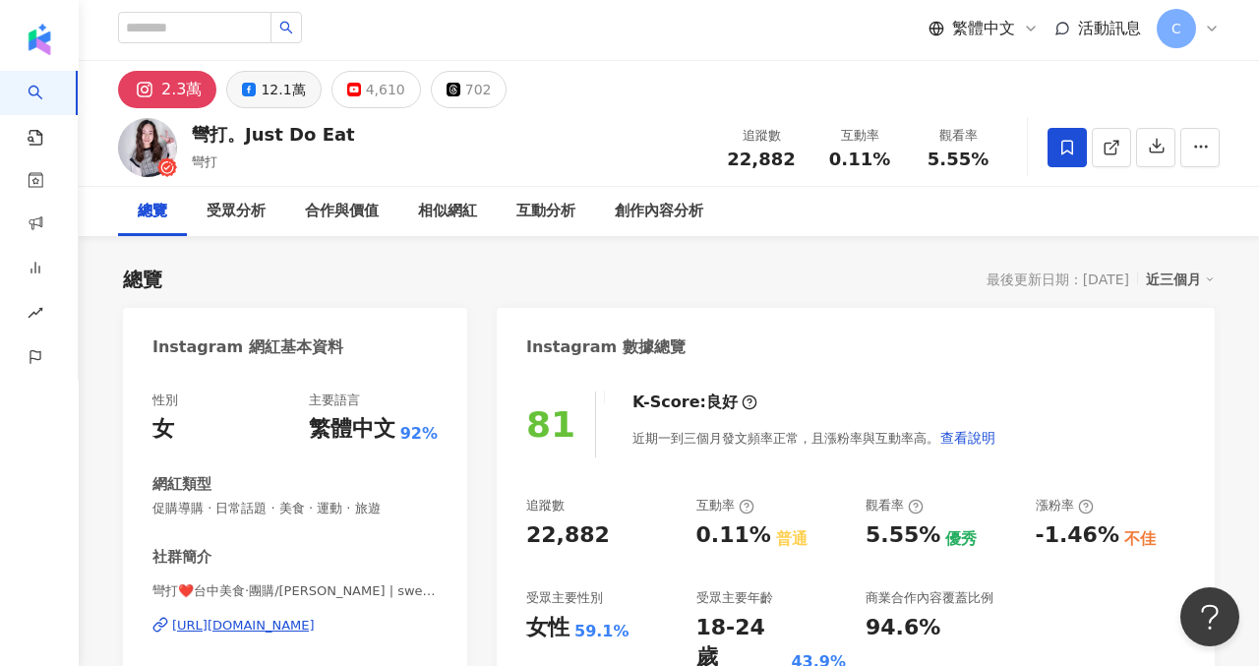
click at [258, 80] on button "12.1萬" at bounding box center [273, 89] width 94 height 37
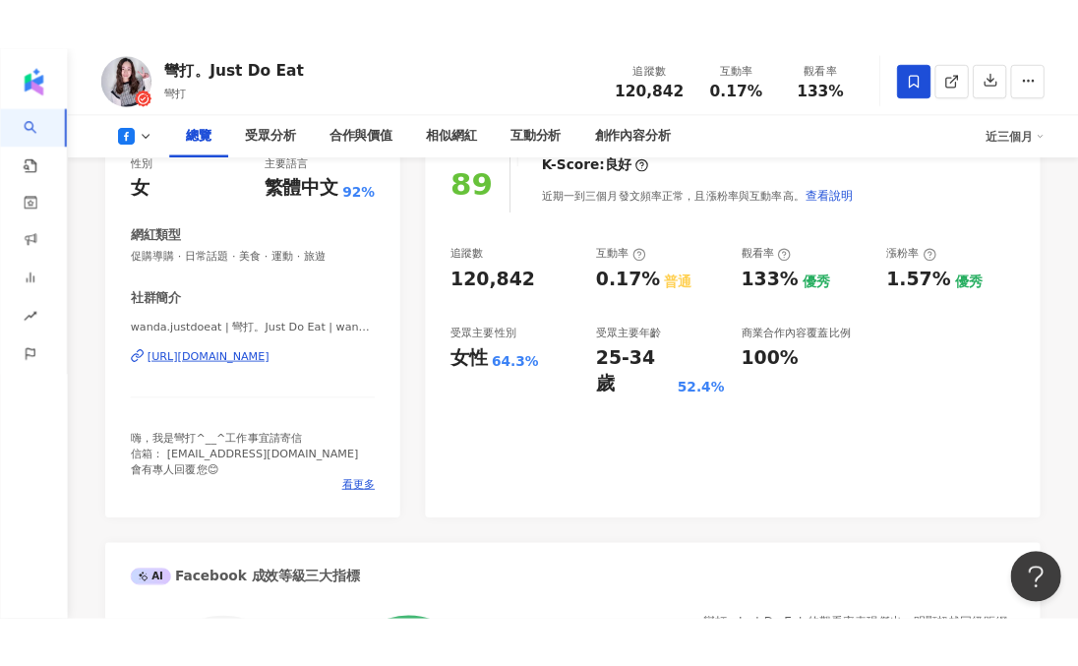
scroll to position [346, 0]
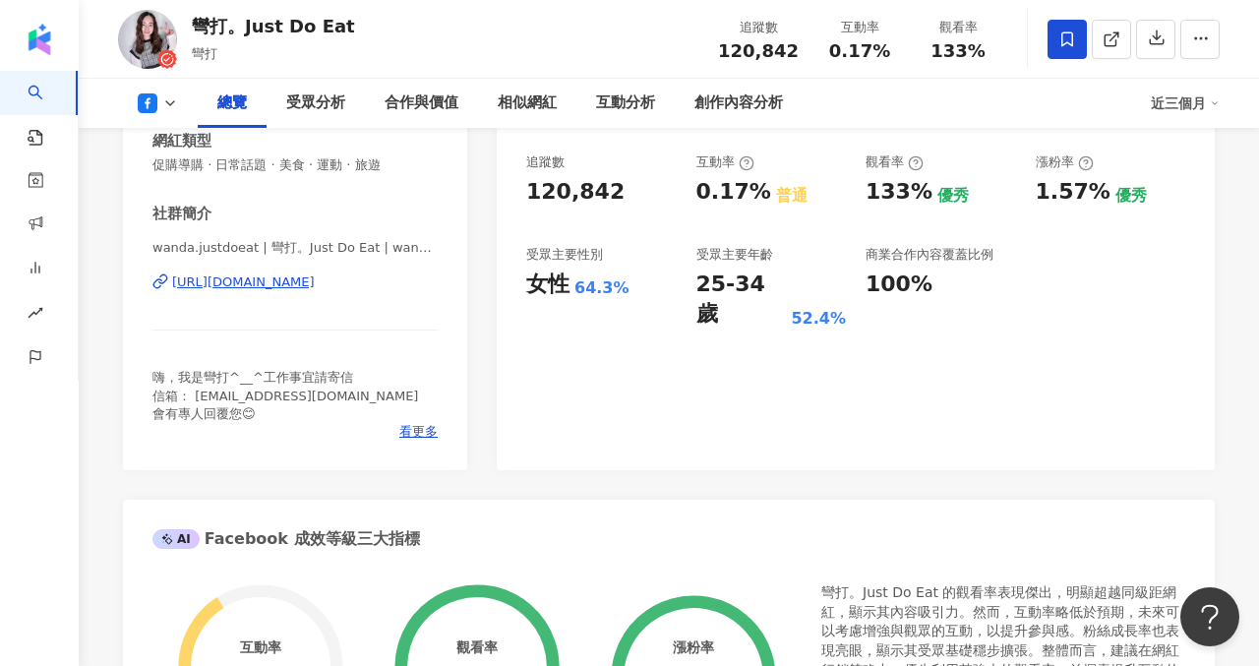
click at [315, 282] on div "[URL][DOMAIN_NAME]" at bounding box center [243, 282] width 143 height 18
